Goal: Information Seeking & Learning: Learn about a topic

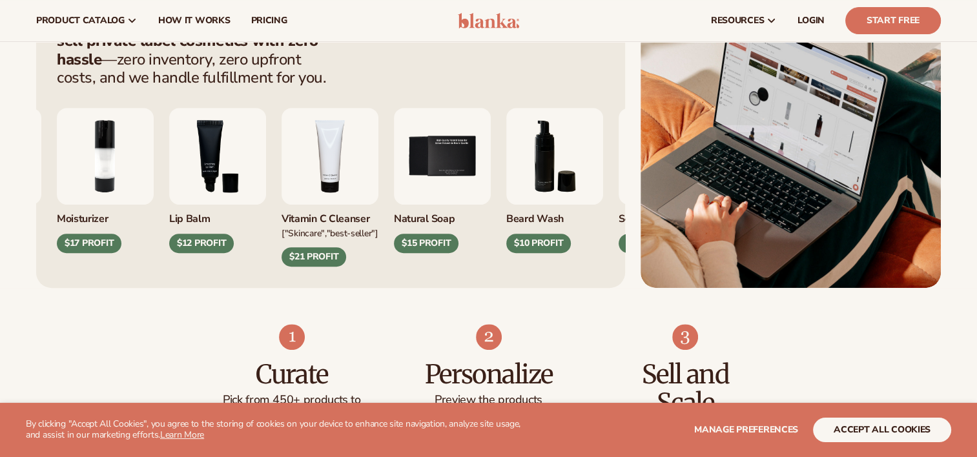
scroll to position [524, 0]
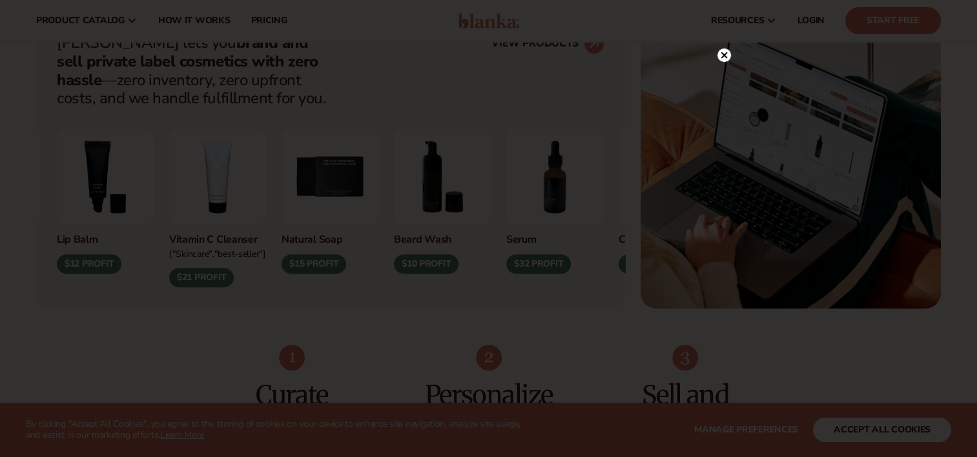
click at [724, 52] on circle at bounding box center [724, 55] width 14 height 14
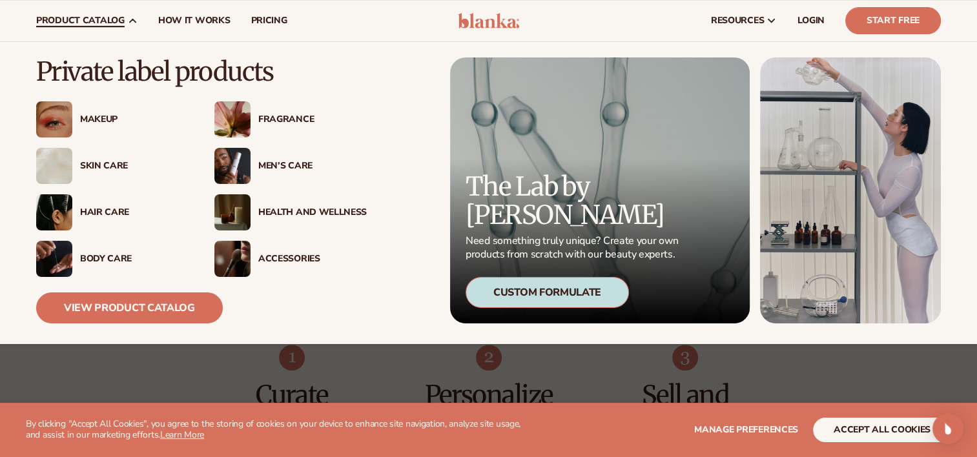
click at [96, 119] on div "Makeup" at bounding box center [134, 119] width 108 height 11
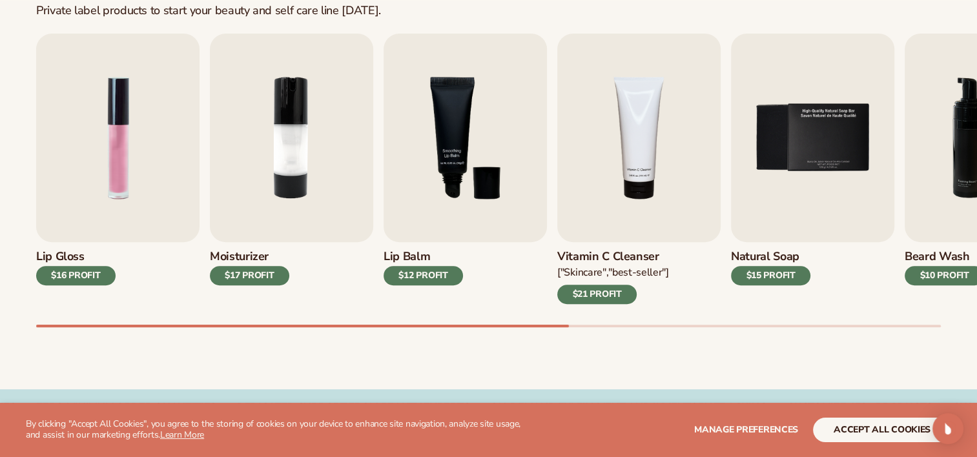
scroll to position [434, 0]
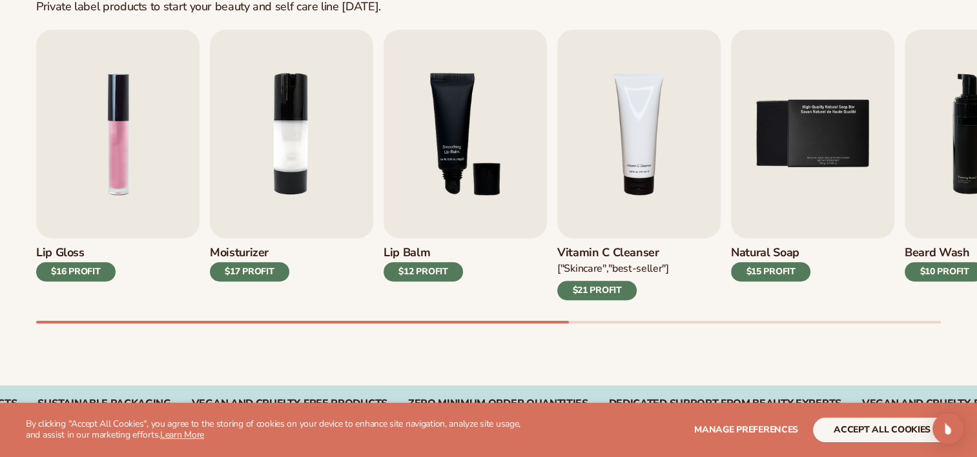
click at [369, 352] on div "Best sellers Private label products to start your beauty and self care line tod…" at bounding box center [488, 149] width 977 height 473
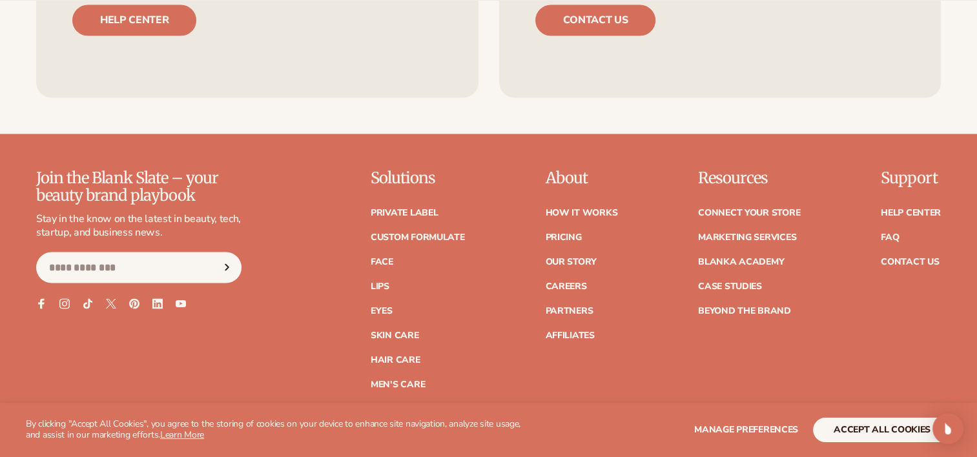
scroll to position [2251, 0]
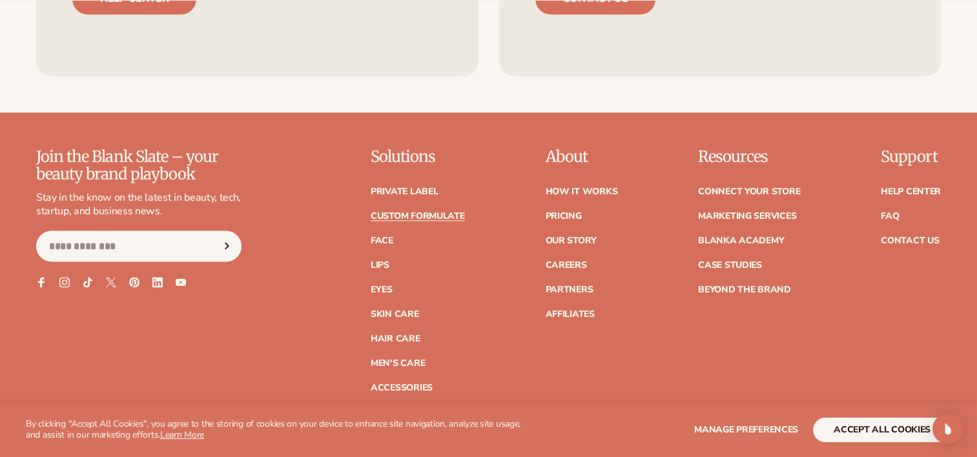
click at [421, 218] on link "Custom formulate" at bounding box center [418, 215] width 94 height 9
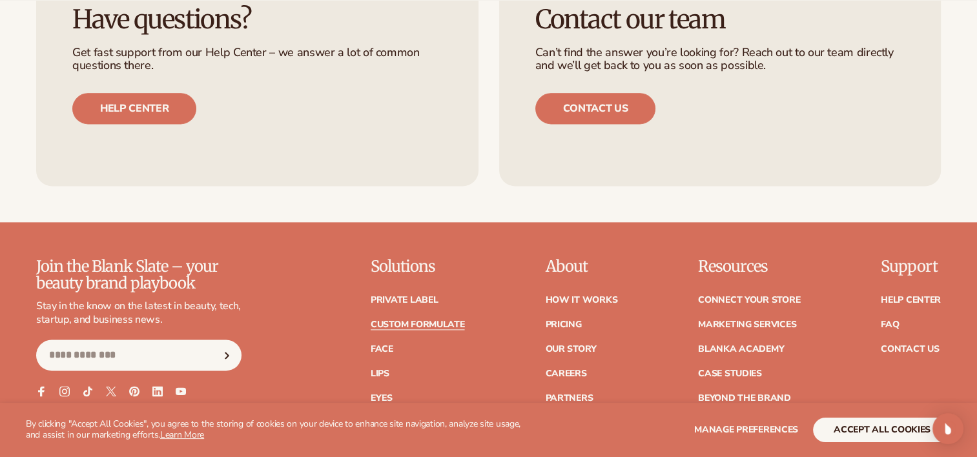
scroll to position [1844, 0]
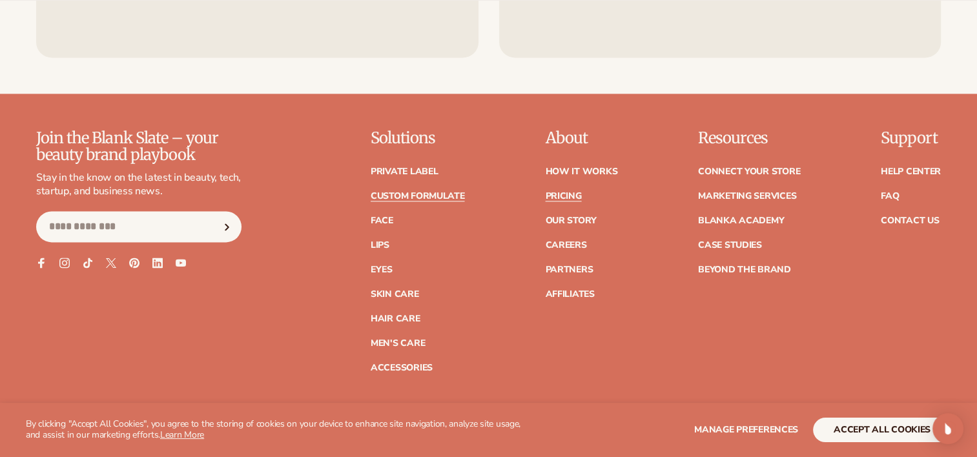
click at [566, 192] on link "Pricing" at bounding box center [563, 196] width 36 height 9
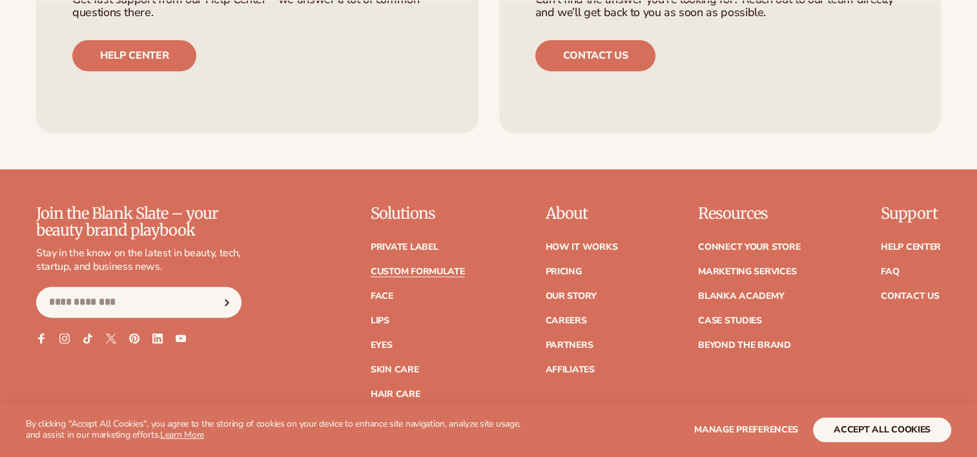
scroll to position [1844, 0]
